Goal: Navigation & Orientation: Find specific page/section

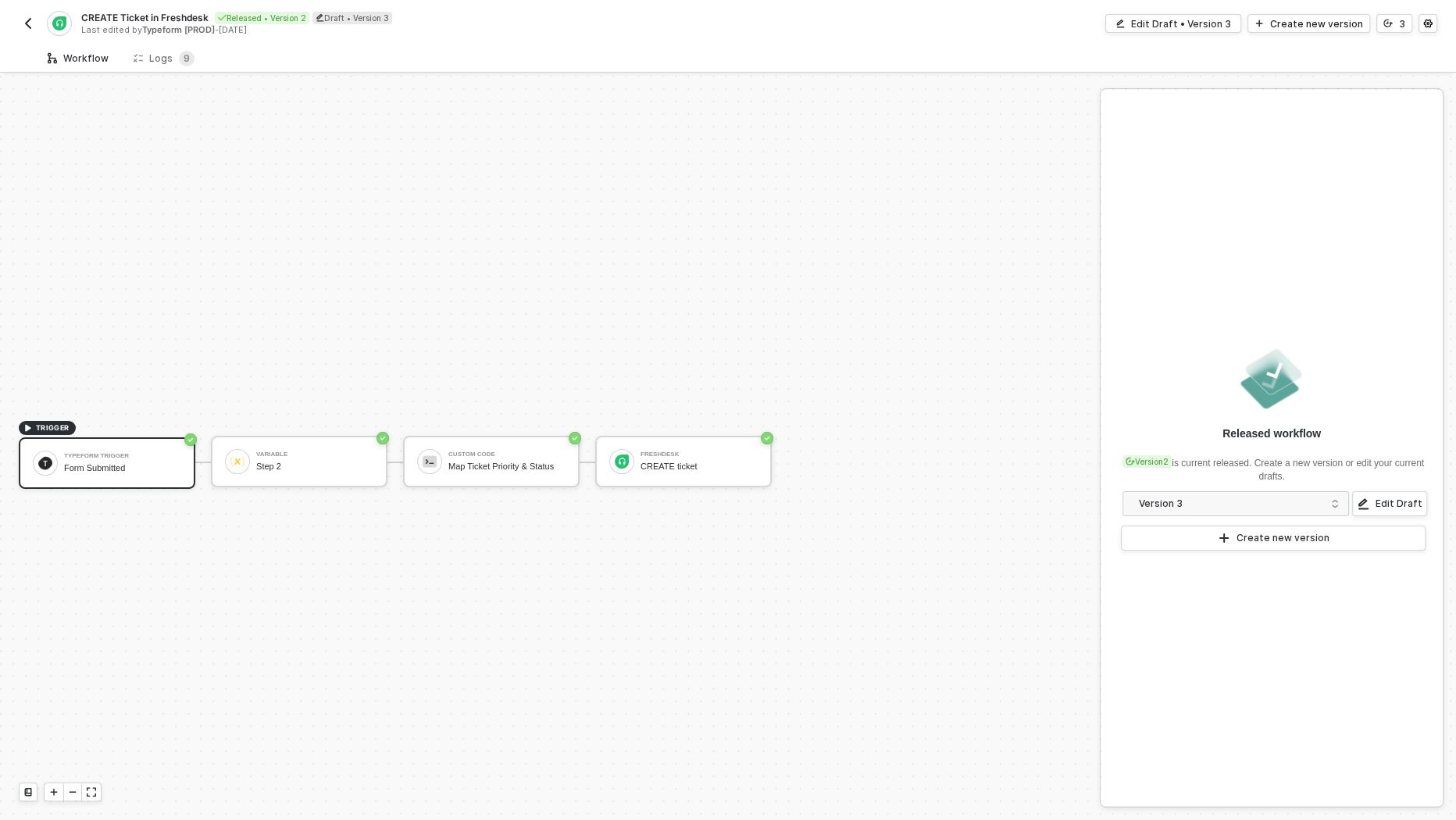
scroll to position [28, 0]
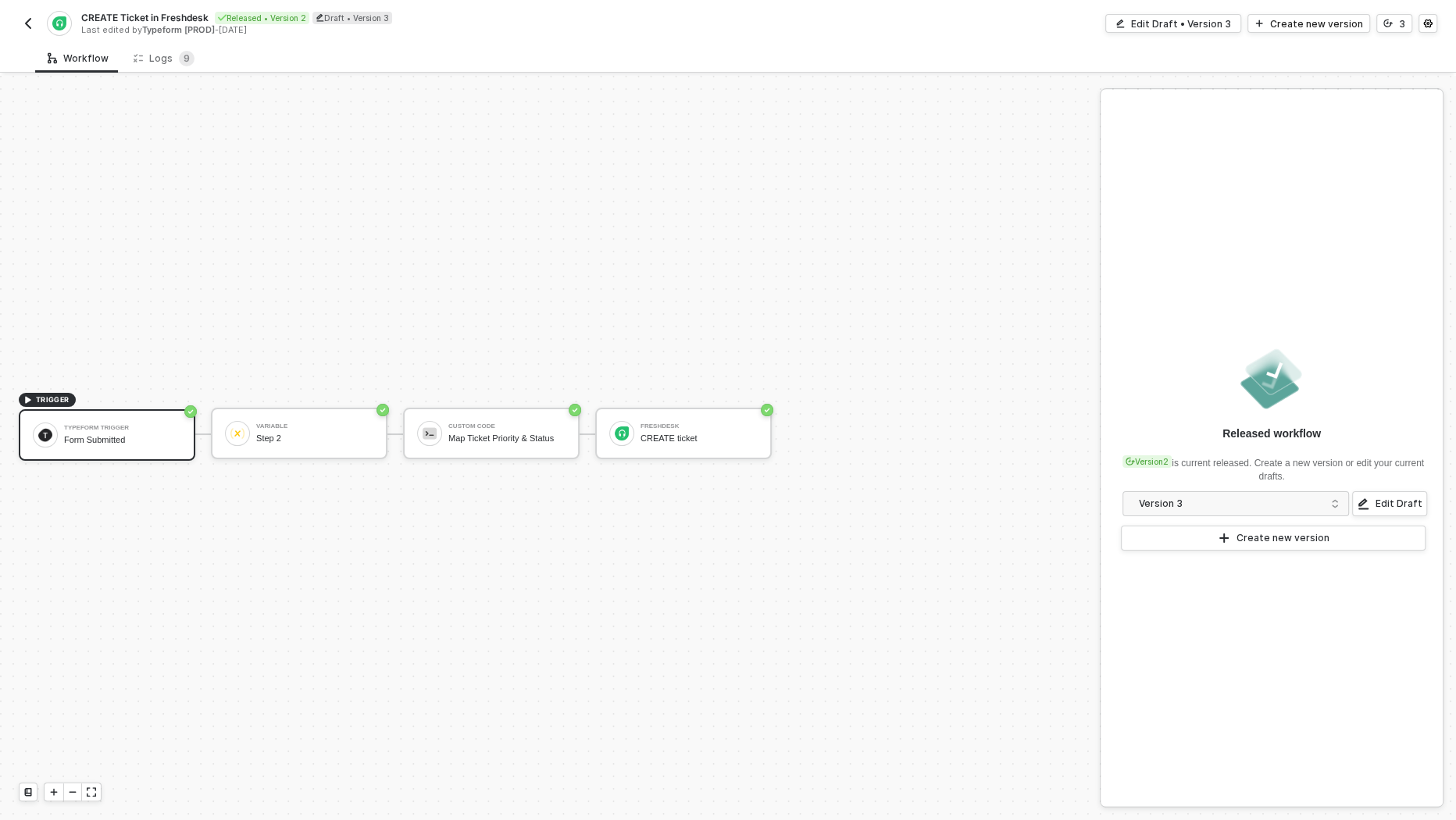
click at [20, 21] on button "button" at bounding box center [28, 23] width 19 height 19
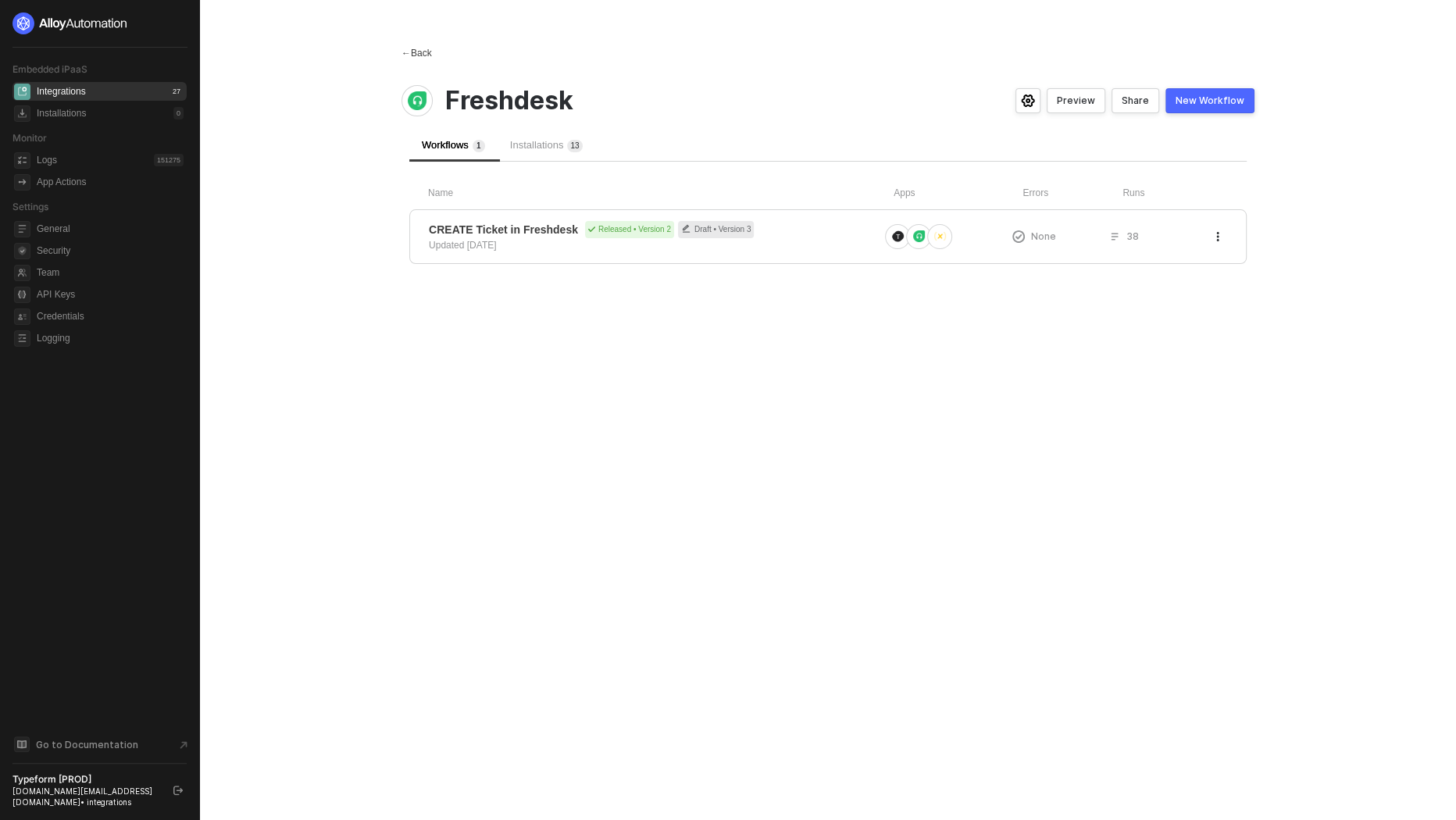
click at [429, 50] on div "← Back" at bounding box center [416, 54] width 30 height 13
